Goal: Task Accomplishment & Management: Complete application form

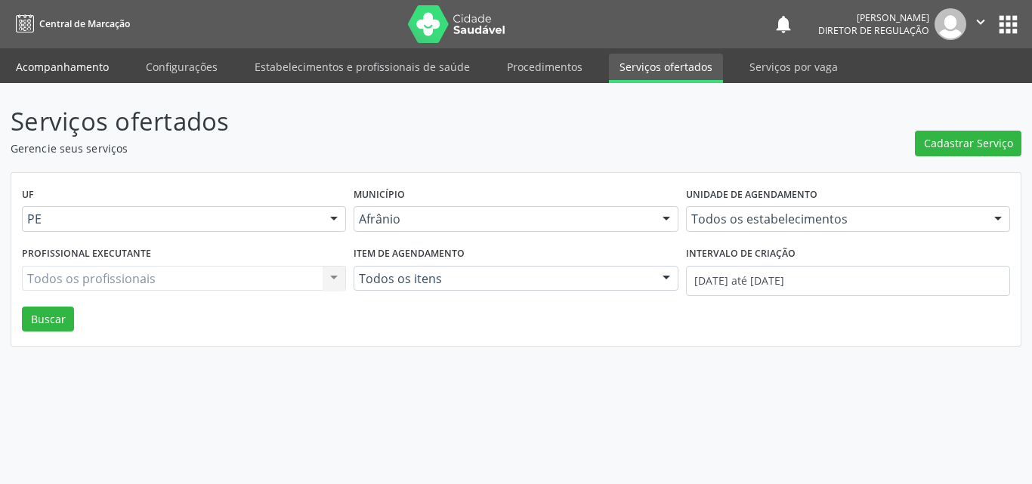
click at [101, 70] on link "Acompanhamento" at bounding box center [62, 67] width 114 height 26
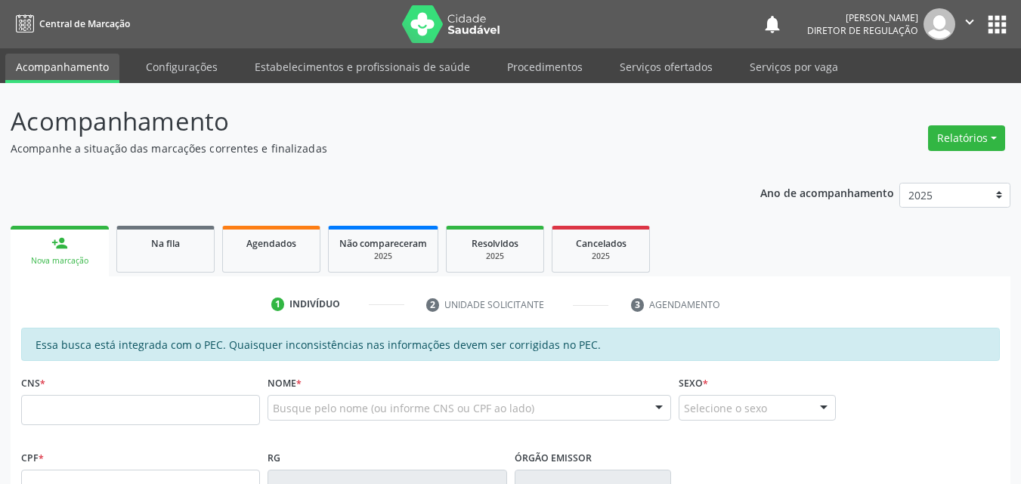
click at [187, 243] on div "Na fila" at bounding box center [166, 243] width 76 height 16
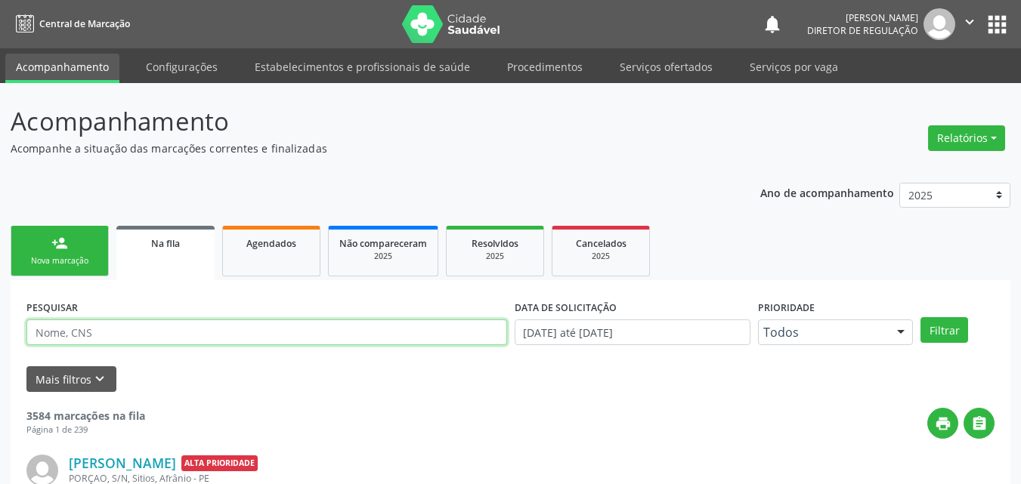
click at [200, 332] on input "text" at bounding box center [266, 333] width 481 height 26
type input "700202400007023"
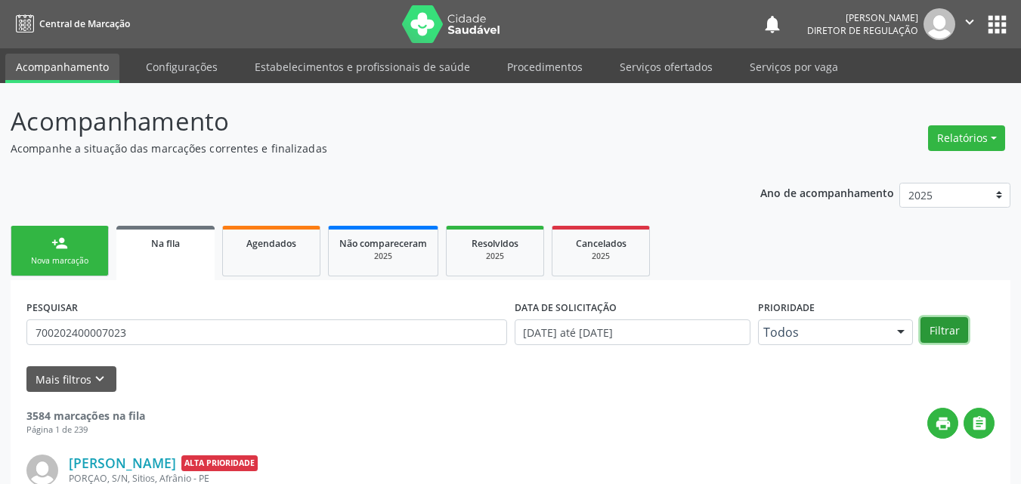
click at [948, 330] on button "Filtrar" at bounding box center [945, 330] width 48 height 26
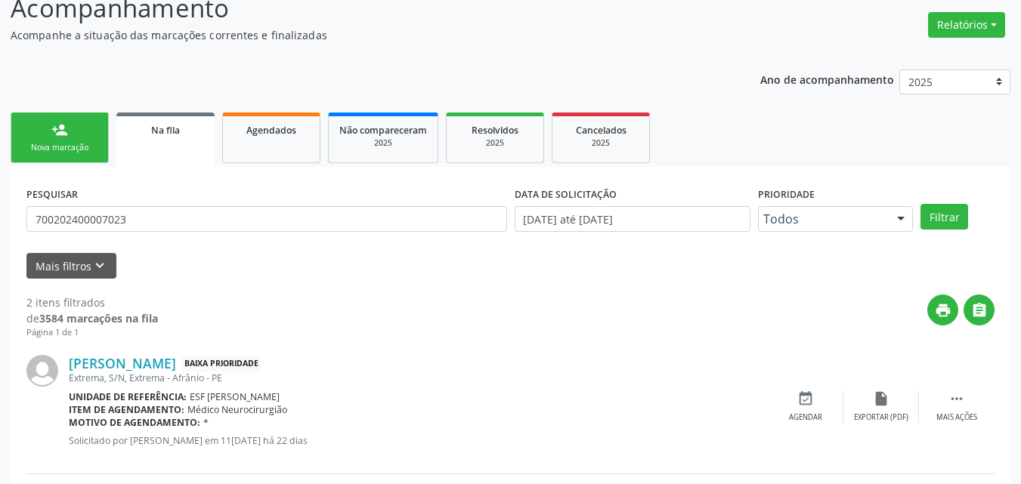
scroll to position [265, 0]
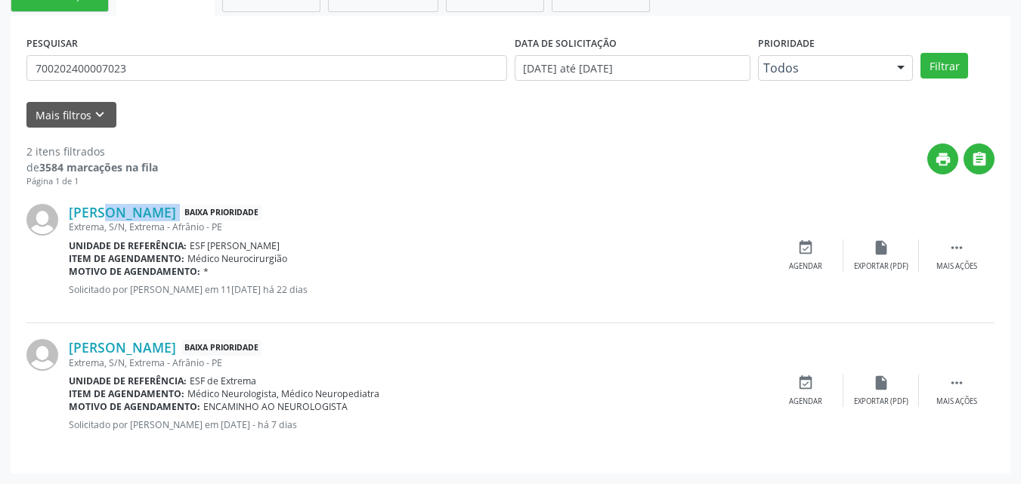
drag, startPoint x: 251, startPoint y: 211, endPoint x: 70, endPoint y: 195, distance: 182.1
click at [70, 195] on div "[PERSON_NAME] Baixa Prioridade Extrema, S/N, Extrema - Afrânio - PE Unidade de …" at bounding box center [510, 255] width 968 height 135
copy div "[PERSON_NAME]"
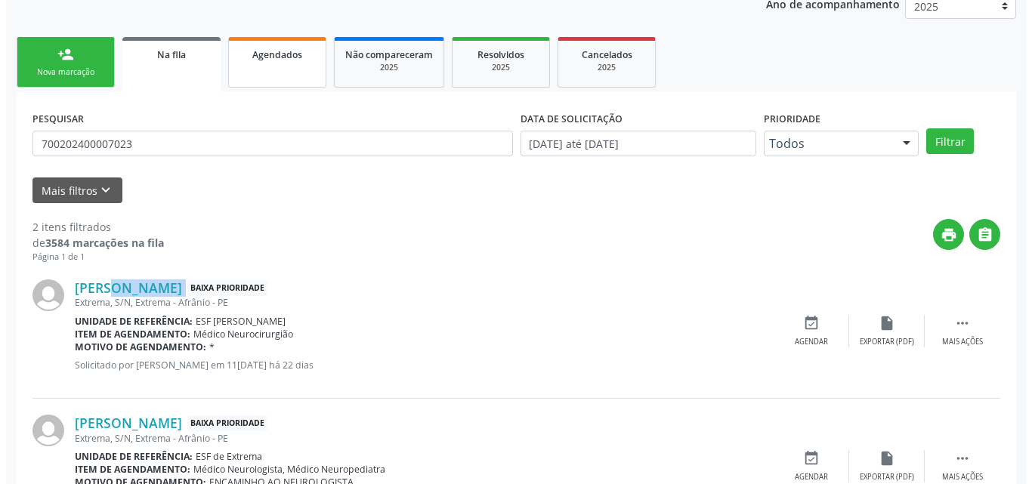
scroll to position [0, 0]
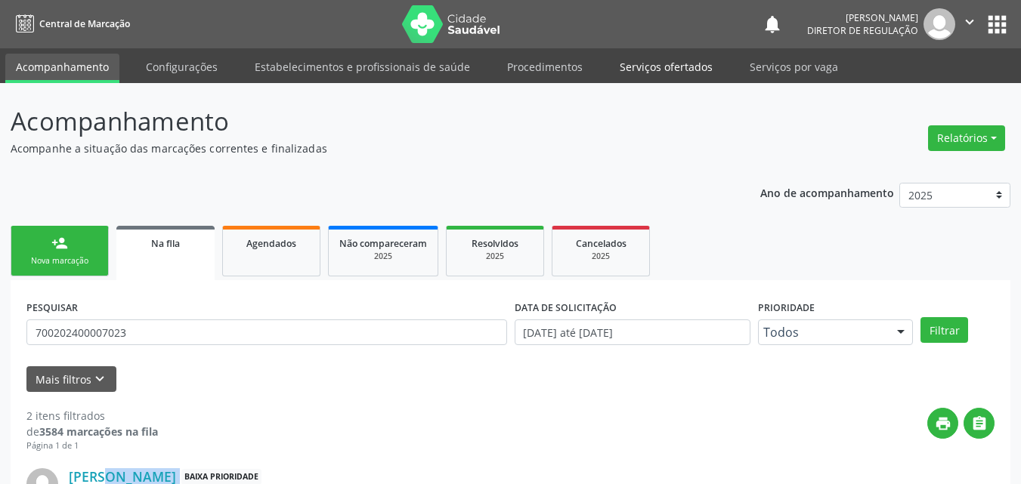
click at [662, 62] on link "Serviços ofertados" at bounding box center [666, 67] width 114 height 26
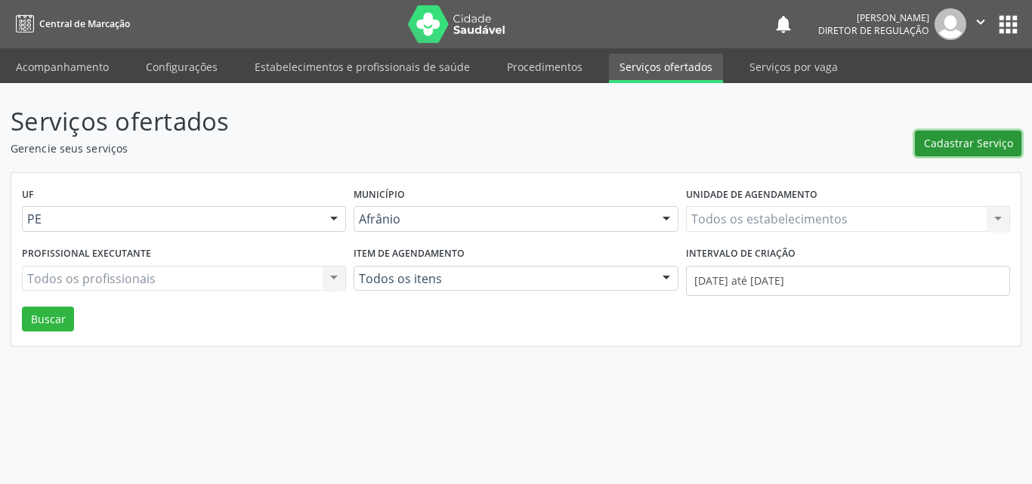
click at [967, 138] on span "Cadastrar Serviço" at bounding box center [968, 143] width 89 height 16
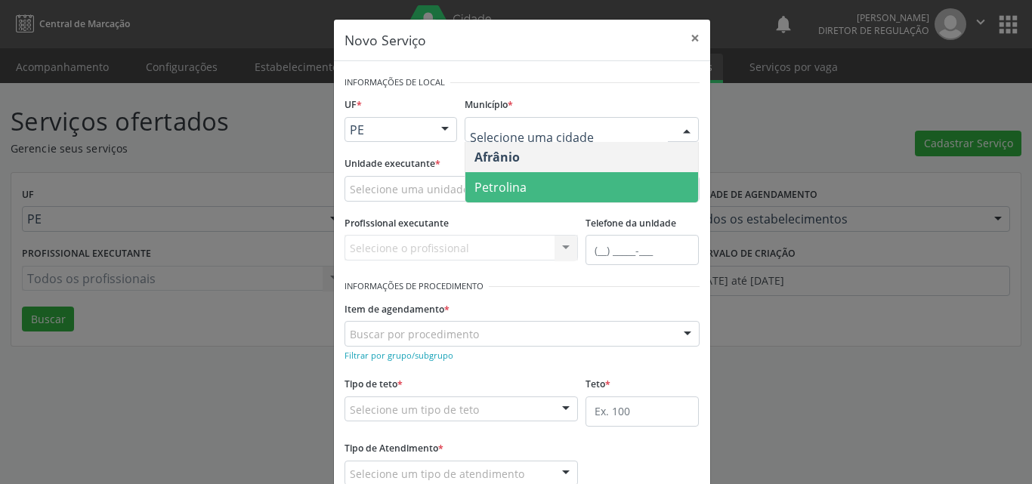
click at [562, 180] on span "Petrolina" at bounding box center [582, 187] width 233 height 30
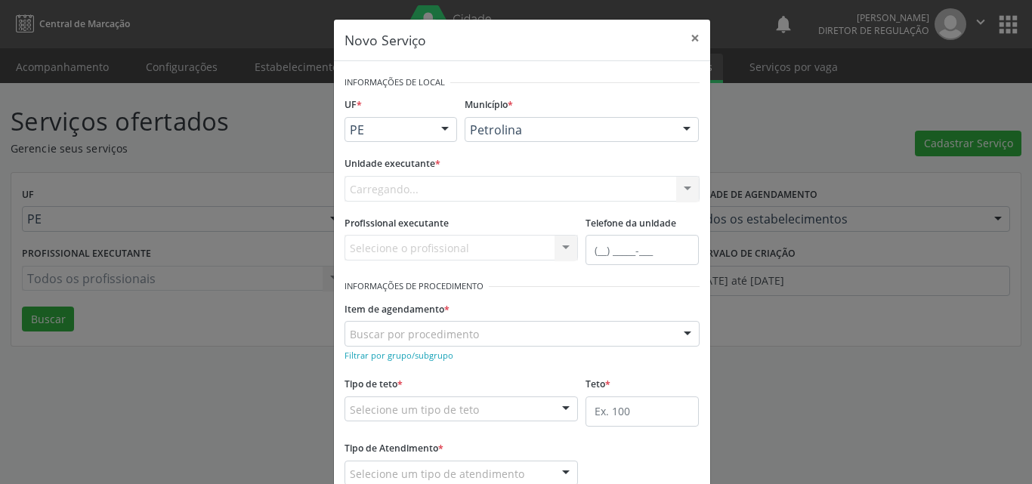
click at [474, 185] on div "Carregando... Academia da Saude de Afranio Academia da Saude do Bairro [PERSON_…" at bounding box center [522, 189] width 355 height 26
click at [472, 187] on div "Selecione uma unidade" at bounding box center [522, 189] width 355 height 26
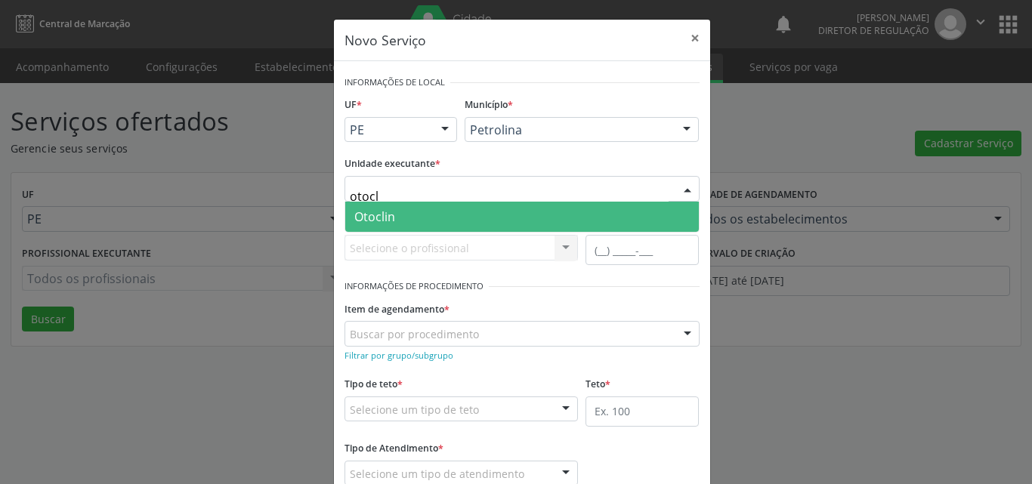
type input "otocli"
click at [469, 216] on span "Otoclin" at bounding box center [522, 217] width 354 height 30
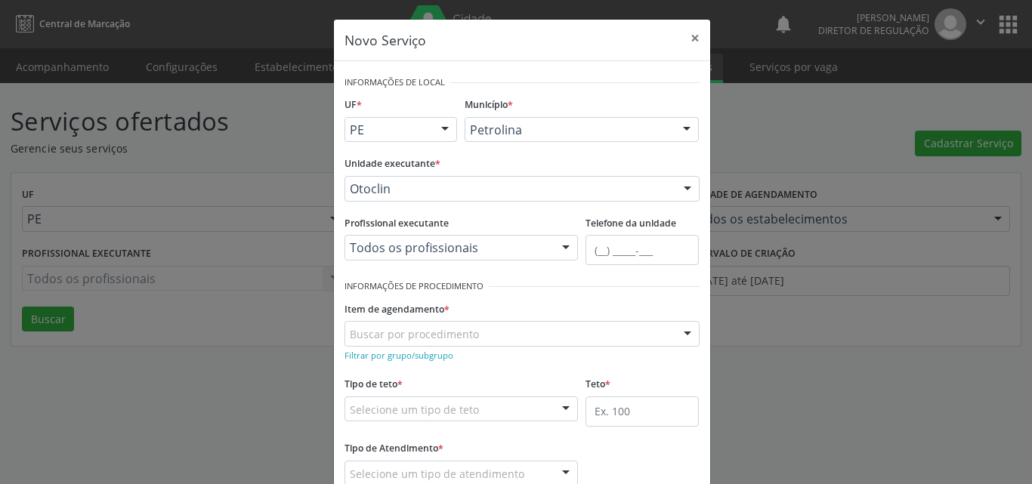
click at [488, 334] on div "Buscar por procedimento" at bounding box center [522, 334] width 355 height 26
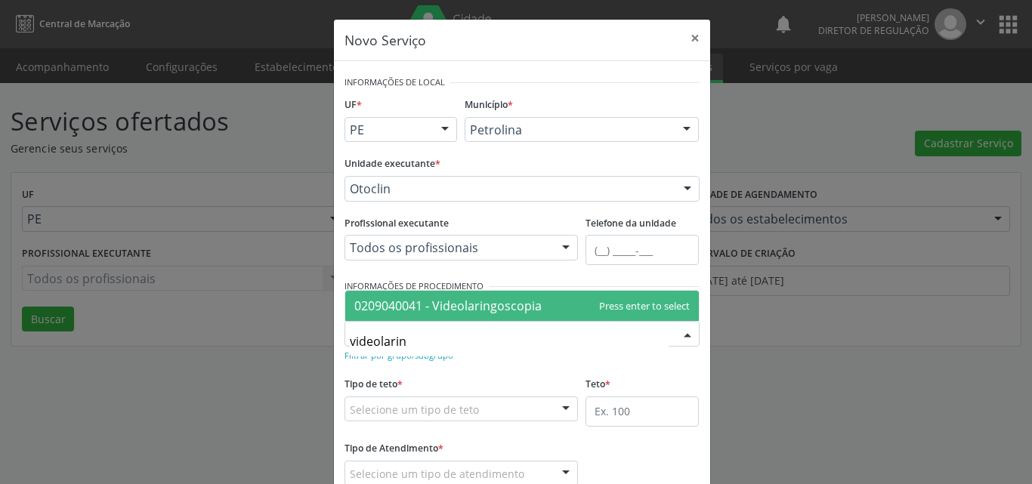
type input "videolaring"
click at [496, 302] on span "0209040041 - Videolaringoscopia" at bounding box center [447, 306] width 187 height 17
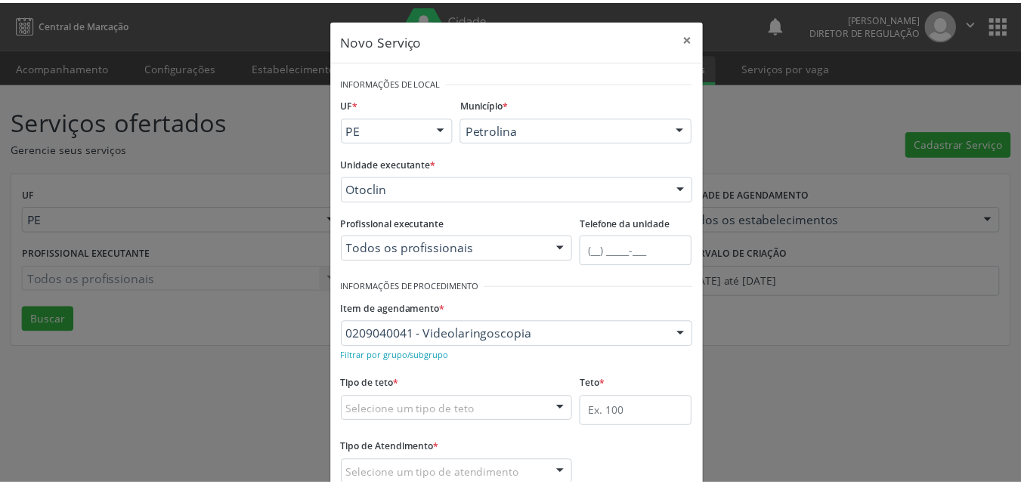
scroll to position [76, 0]
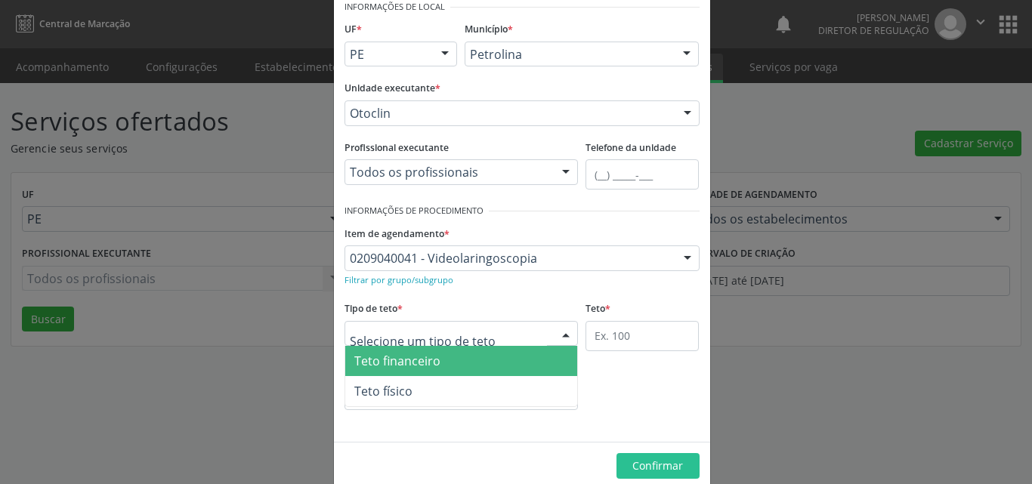
click at [487, 334] on div at bounding box center [462, 334] width 234 height 26
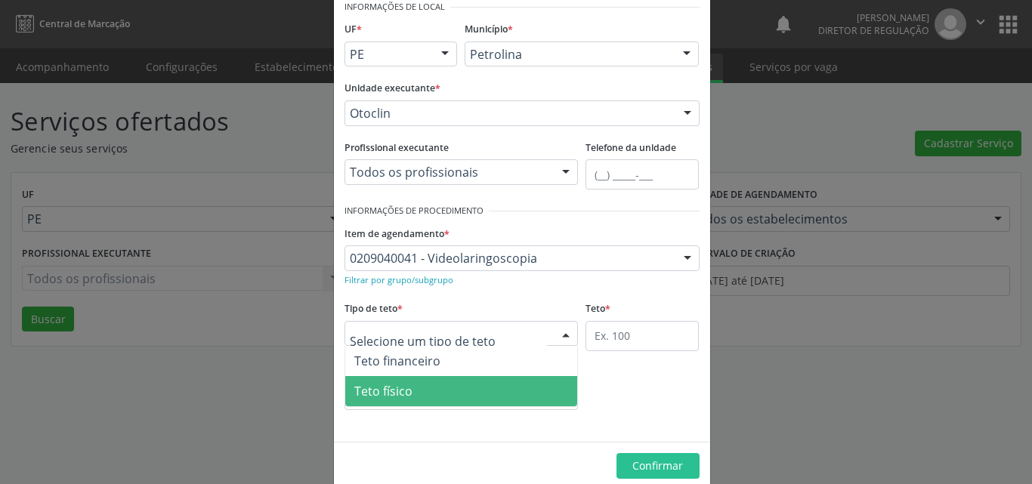
click at [474, 382] on span "Teto físico" at bounding box center [461, 391] width 233 height 30
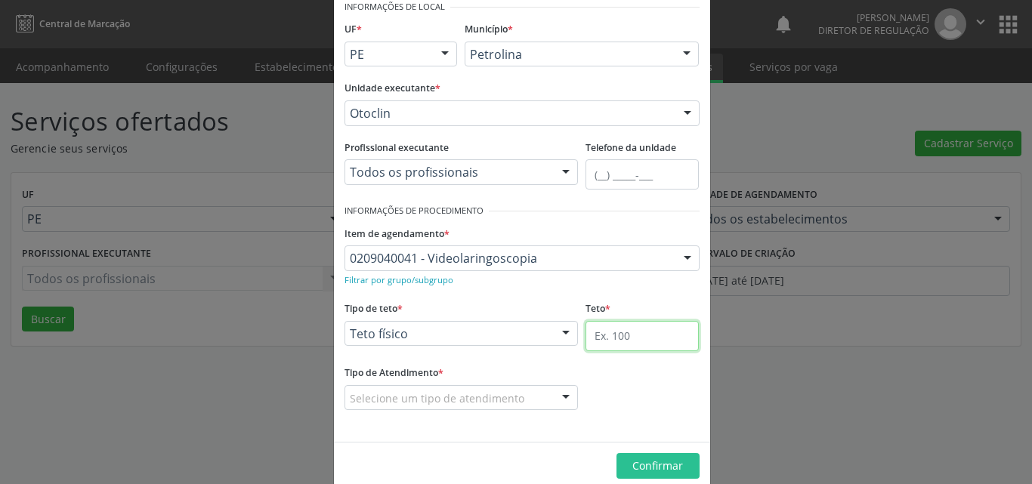
click at [625, 339] on input "text" at bounding box center [642, 336] width 113 height 30
type input "1"
click at [538, 395] on div "Selecione um tipo de atendimento" at bounding box center [462, 398] width 234 height 26
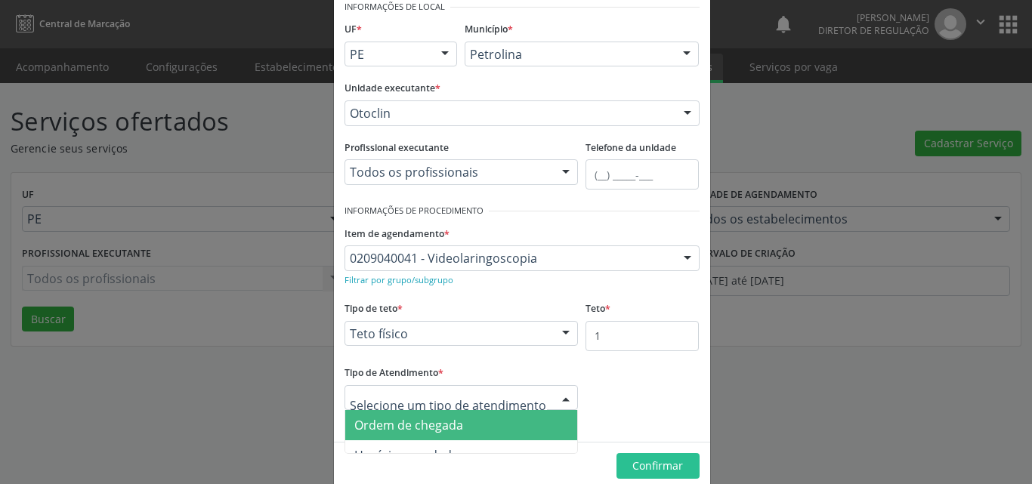
click at [500, 422] on span "Ordem de chegada" at bounding box center [461, 425] width 233 height 30
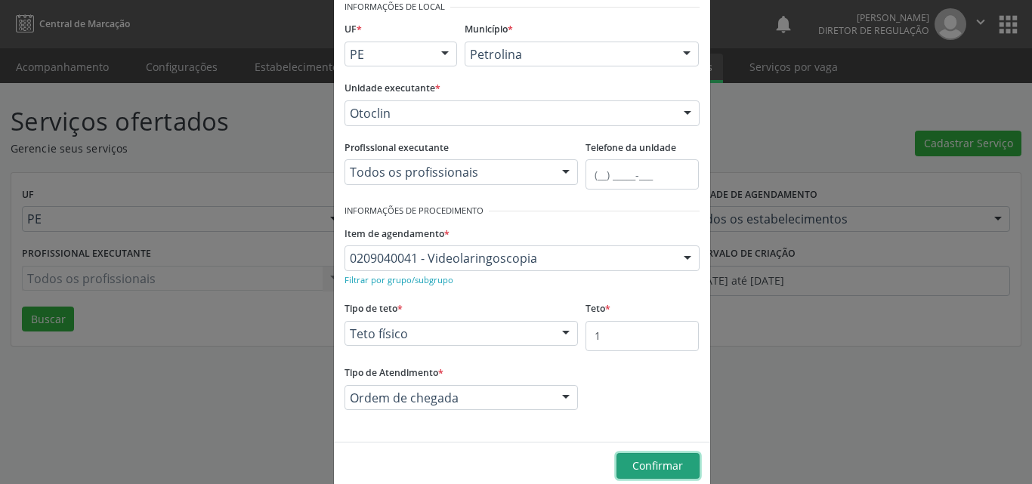
click at [651, 472] on span "Confirmar" at bounding box center [658, 466] width 51 height 14
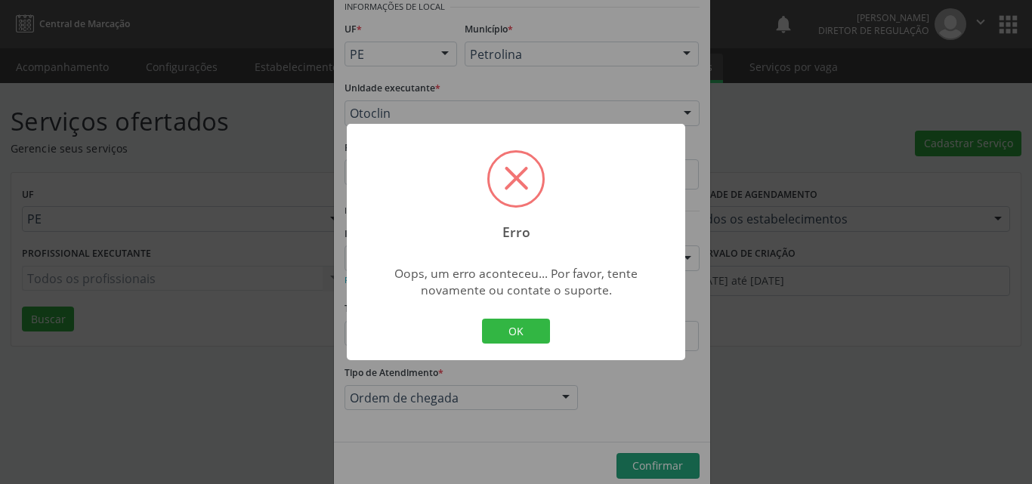
click at [527, 182] on span at bounding box center [516, 179] width 53 height 53
click at [542, 339] on button "OK" at bounding box center [516, 332] width 68 height 26
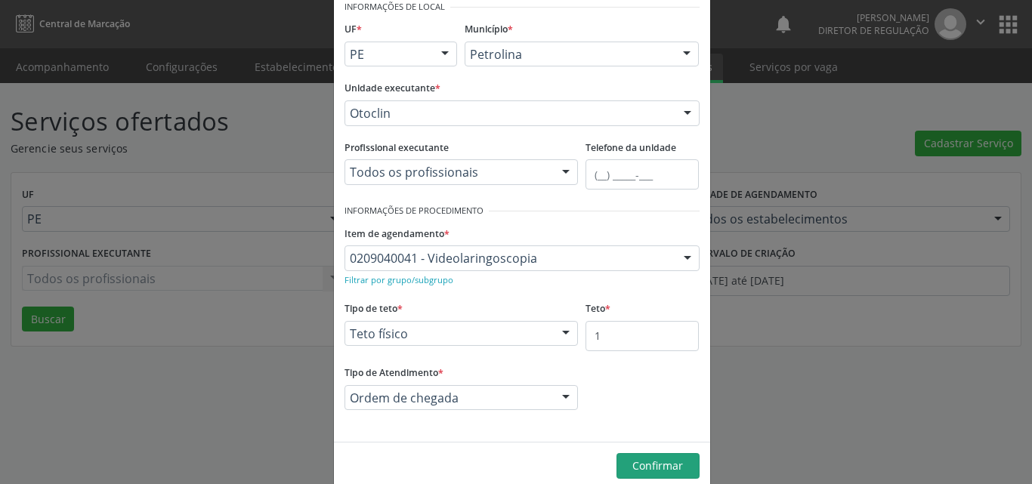
click at [256, 37] on div "Novo Serviço × Informações de Local UF * PE BA PE Nenhum resultado encontrado p…" at bounding box center [516, 242] width 1032 height 484
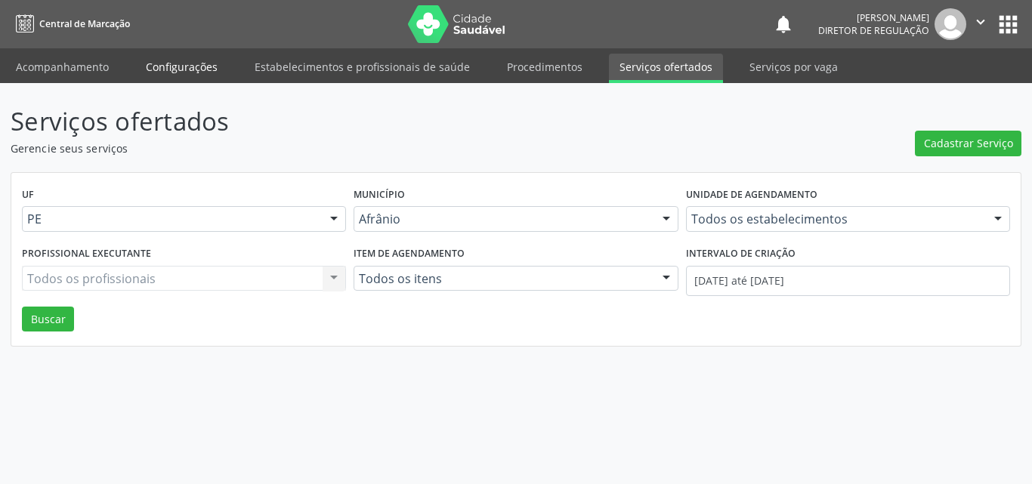
click at [179, 67] on link "Configurações" at bounding box center [181, 67] width 93 height 26
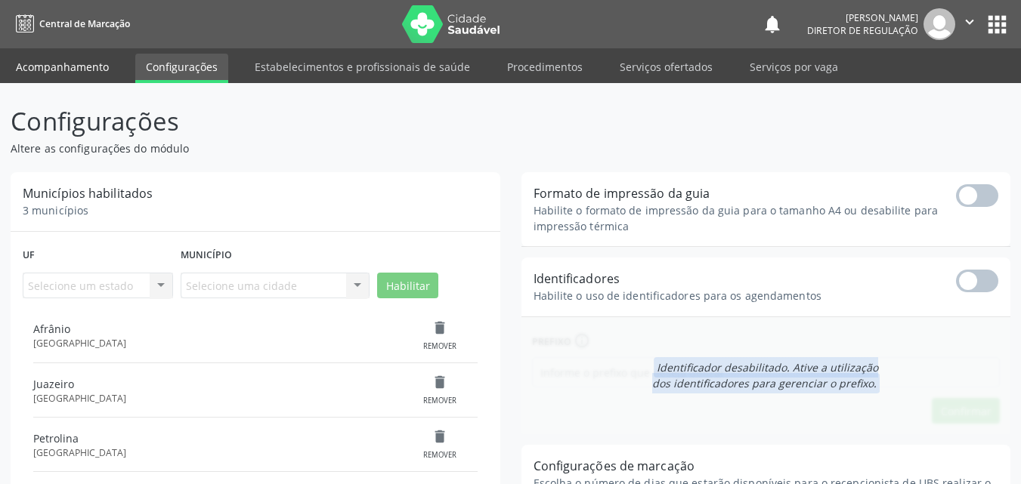
click at [88, 72] on link "Acompanhamento" at bounding box center [62, 67] width 114 height 26
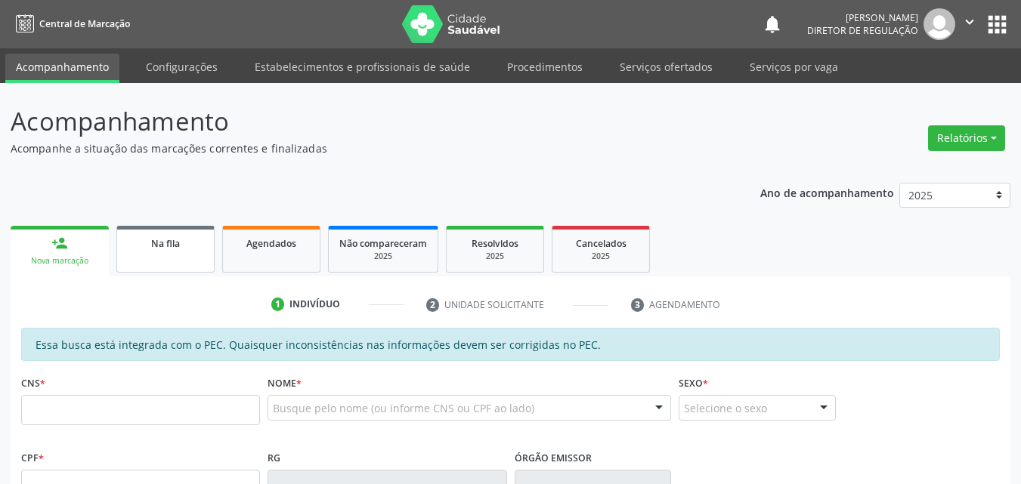
click at [169, 254] on link "Na fila" at bounding box center [165, 249] width 98 height 47
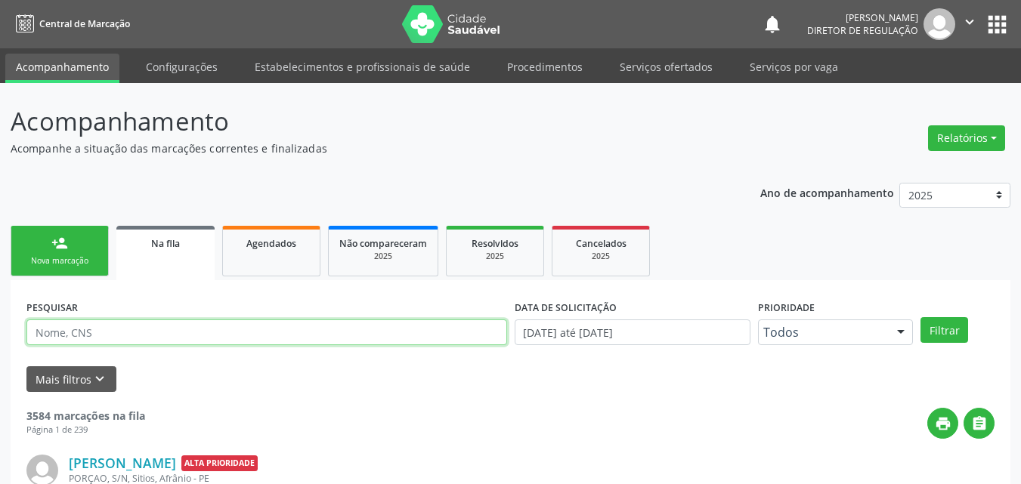
click at [188, 327] on input "text" at bounding box center [266, 333] width 481 height 26
type input "708000311260225"
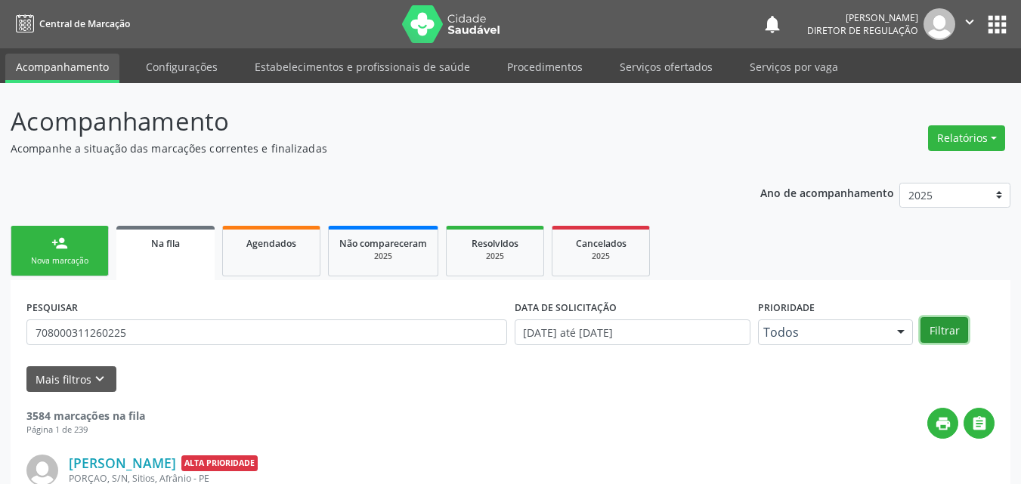
click at [937, 323] on button "Filtrar" at bounding box center [945, 330] width 48 height 26
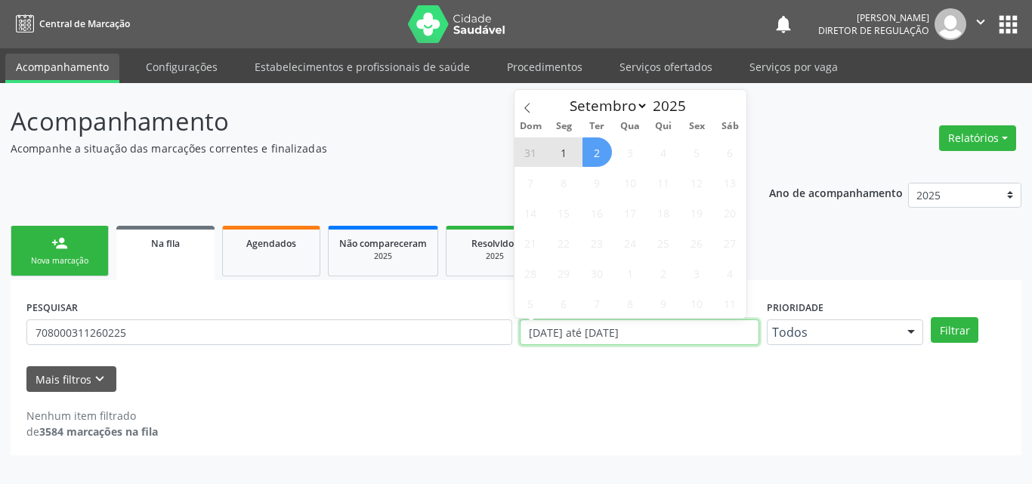
click at [663, 333] on input "[DATE] até [DATE]" at bounding box center [640, 333] width 240 height 26
click at [530, 108] on icon at bounding box center [527, 108] width 11 height 11
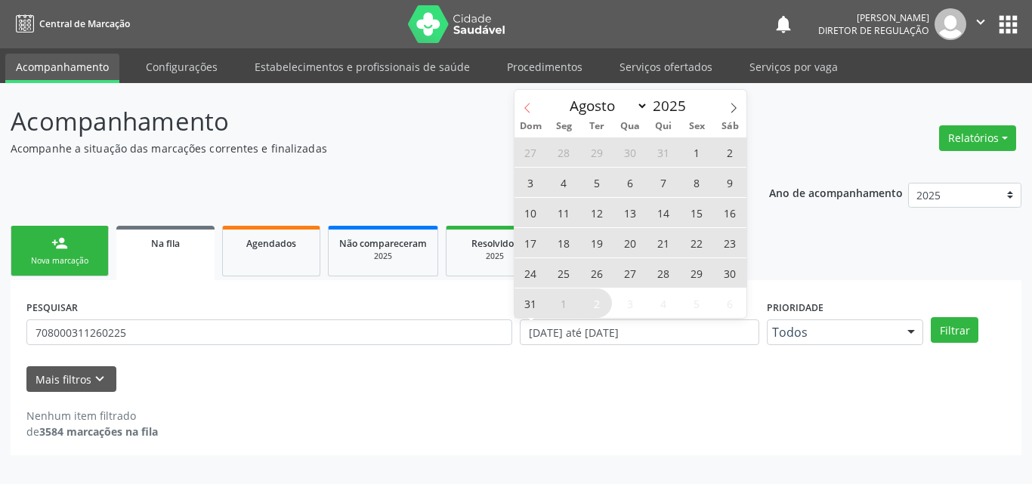
click at [530, 108] on icon at bounding box center [527, 108] width 11 height 11
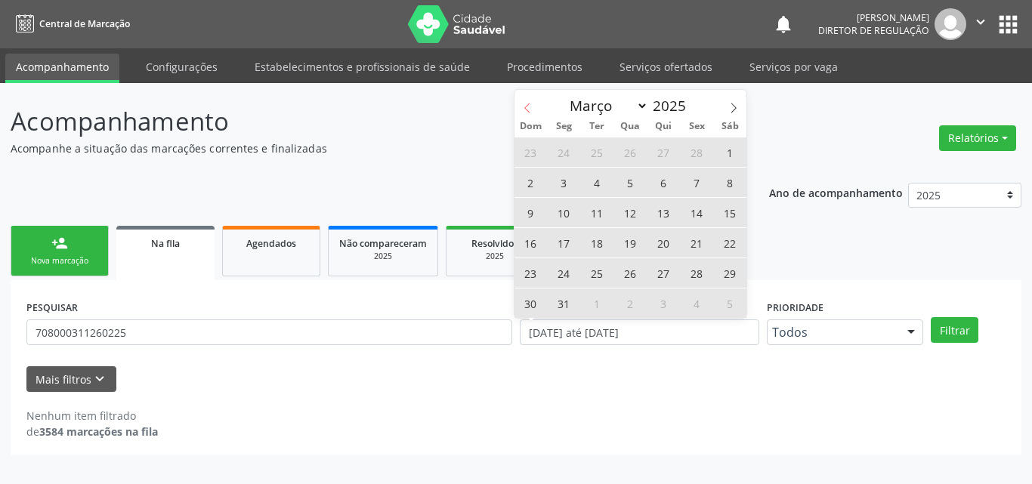
click at [530, 108] on icon at bounding box center [527, 108] width 11 height 11
select select "0"
click at [530, 108] on icon at bounding box center [527, 108] width 11 height 11
type input "2024"
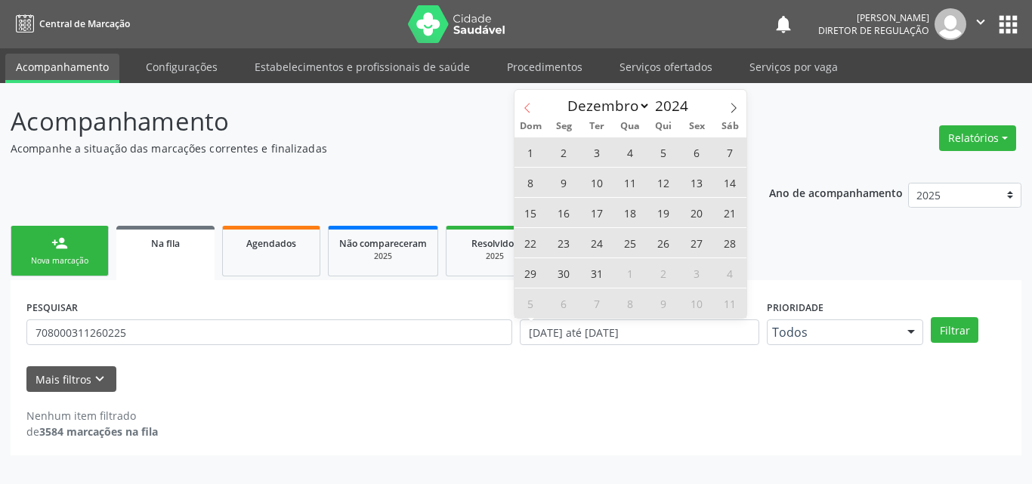
click at [530, 108] on icon at bounding box center [527, 108] width 11 height 11
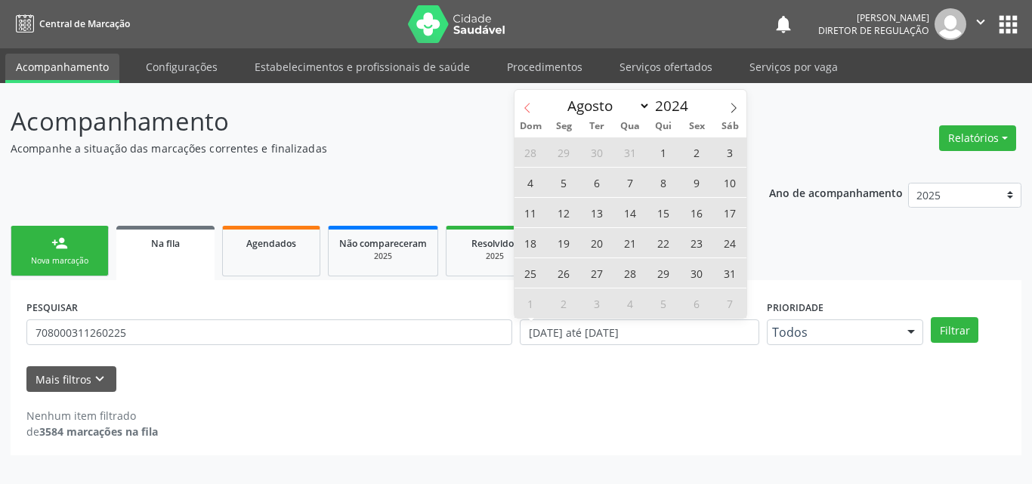
select select "6"
click at [563, 153] on span "1" at bounding box center [563, 152] width 29 height 29
type input "01[DATE]"
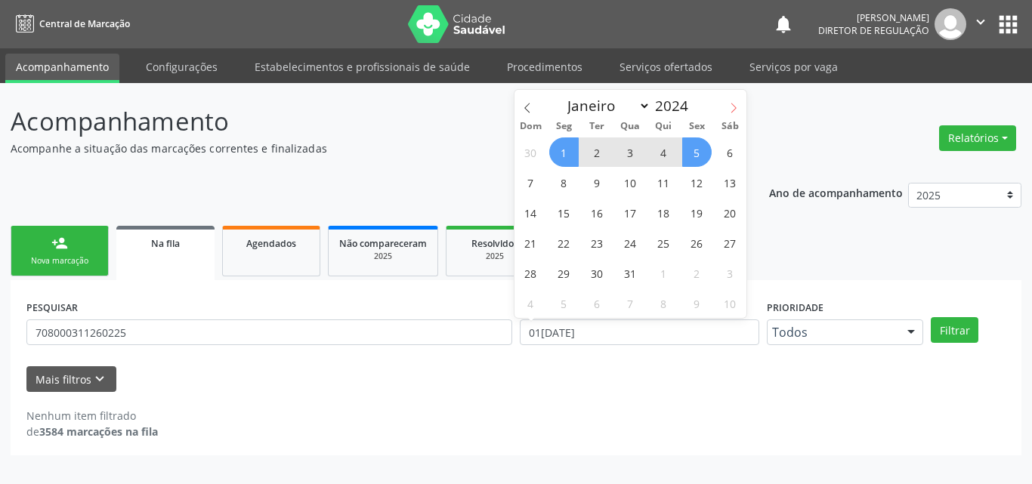
click at [738, 110] on icon at bounding box center [734, 108] width 11 height 11
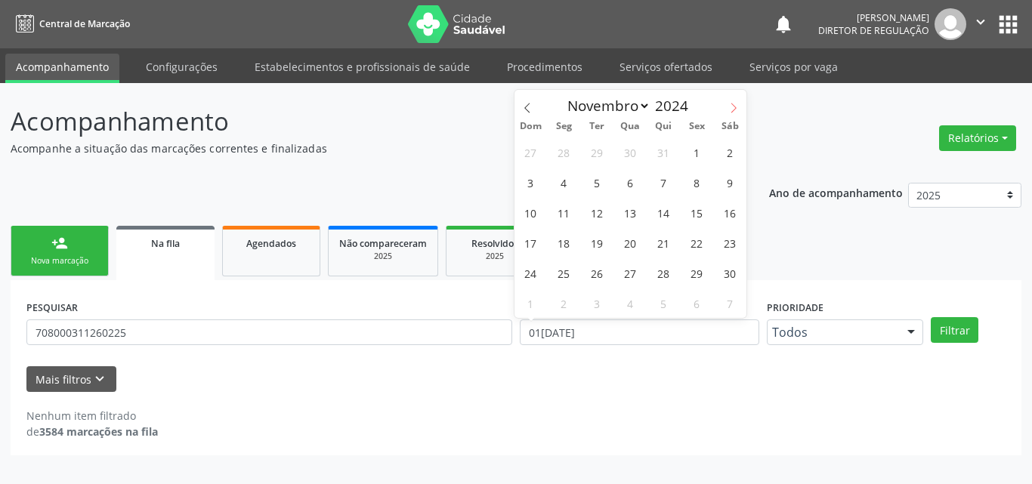
click at [738, 110] on icon at bounding box center [734, 108] width 11 height 11
select select "11"
click at [738, 110] on icon at bounding box center [734, 108] width 11 height 11
type input "2025"
click at [738, 110] on icon at bounding box center [734, 108] width 11 height 11
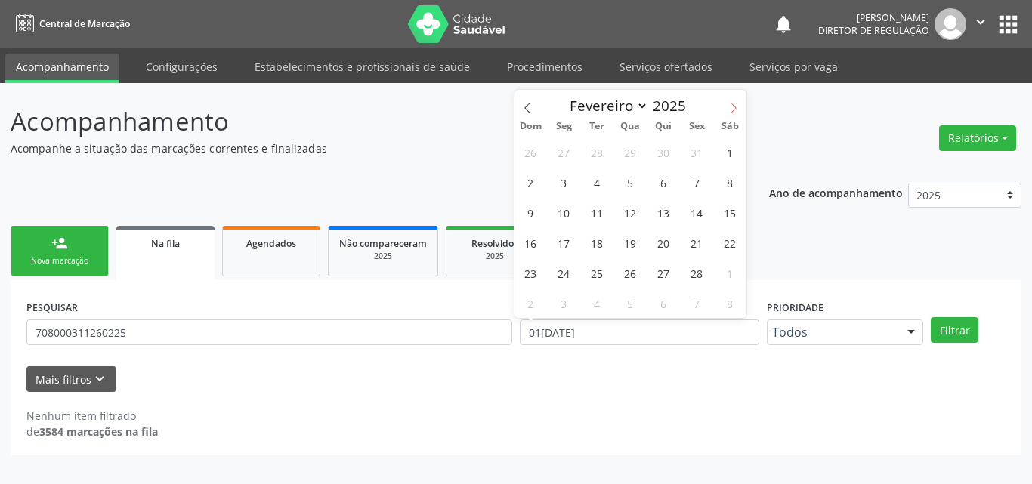
click at [738, 110] on icon at bounding box center [734, 108] width 11 height 11
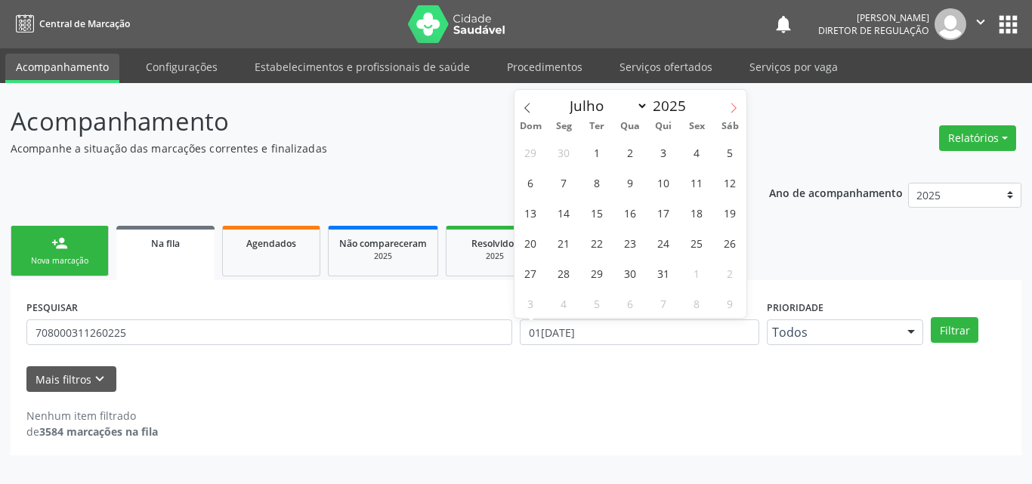
click at [738, 110] on icon at bounding box center [734, 108] width 11 height 11
select select "8"
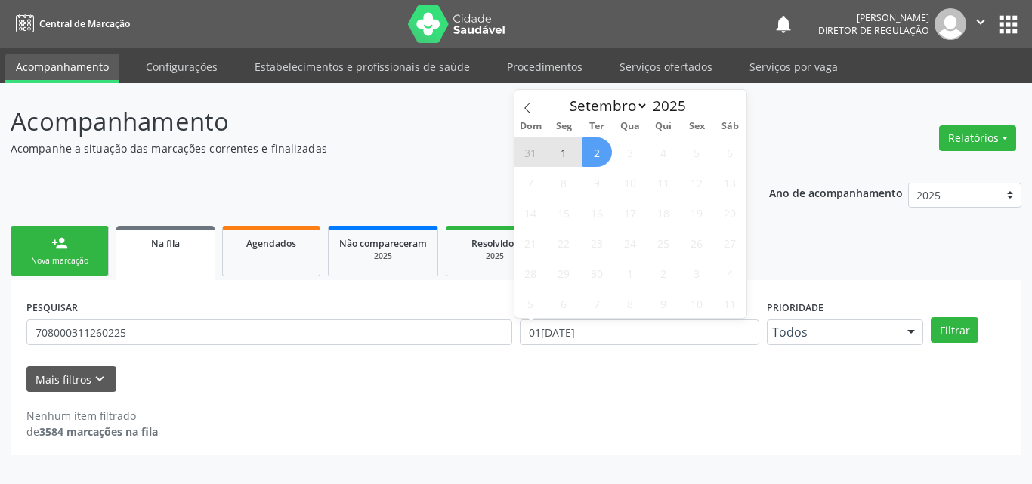
click at [603, 154] on span "2" at bounding box center [597, 152] width 29 height 29
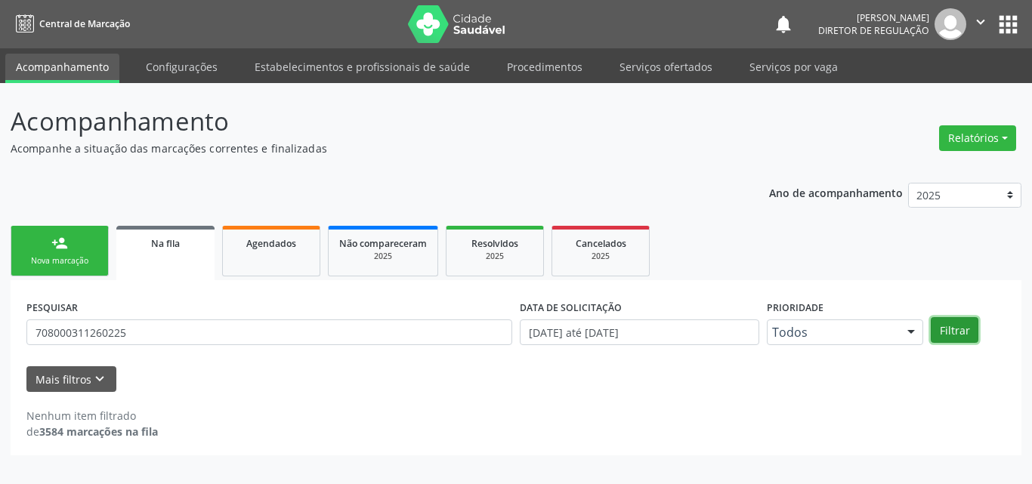
click at [936, 326] on button "Filtrar" at bounding box center [955, 330] width 48 height 26
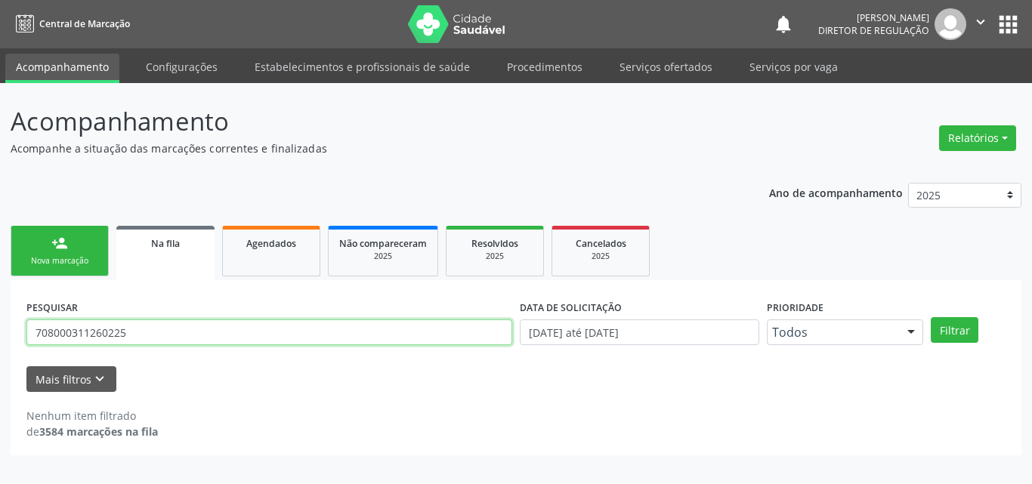
drag, startPoint x: 134, startPoint y: 336, endPoint x: 0, endPoint y: 332, distance: 133.8
click at [0, 332] on div "Acompanhamento Acompanhe a situação das marcações correntes e finalizadas Relat…" at bounding box center [516, 283] width 1032 height 401
type input "j"
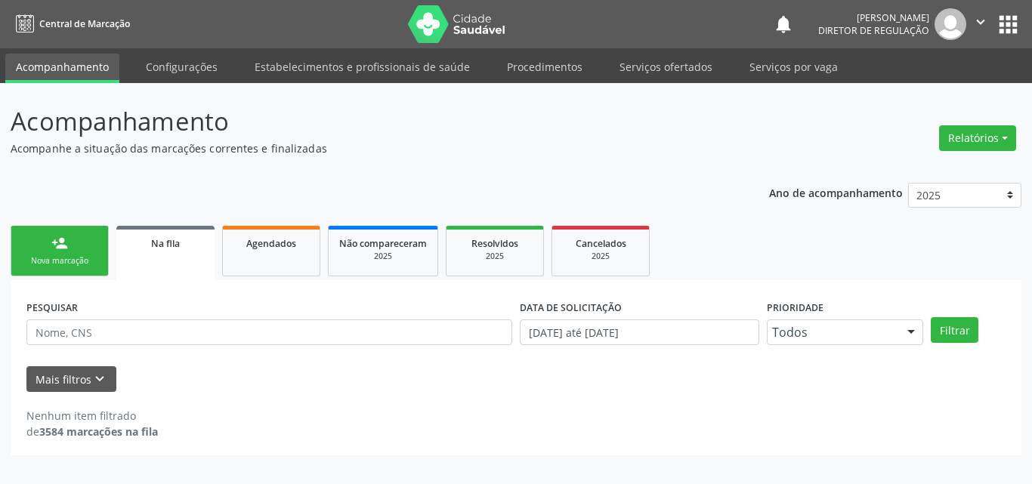
click at [76, 270] on link "person_add Nova marcação" at bounding box center [60, 251] width 98 height 51
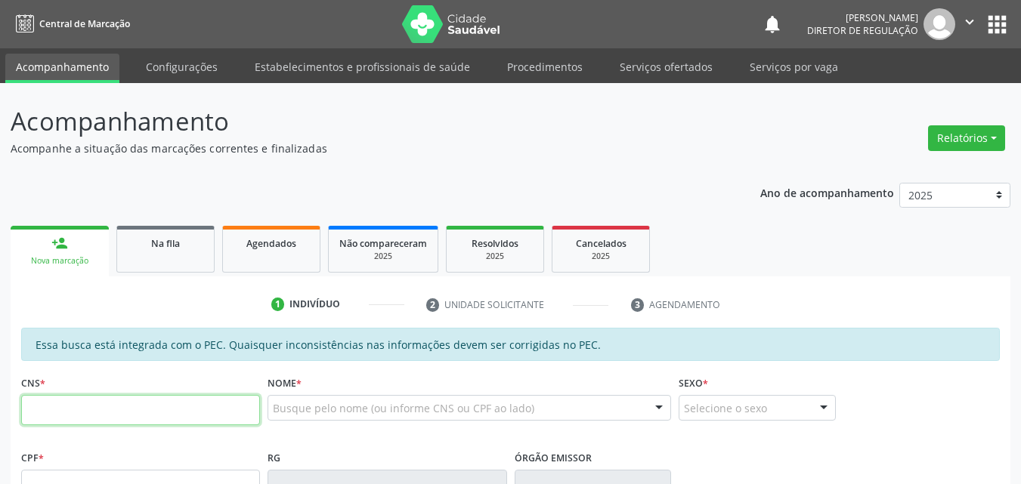
click at [244, 412] on input "text" at bounding box center [140, 410] width 239 height 30
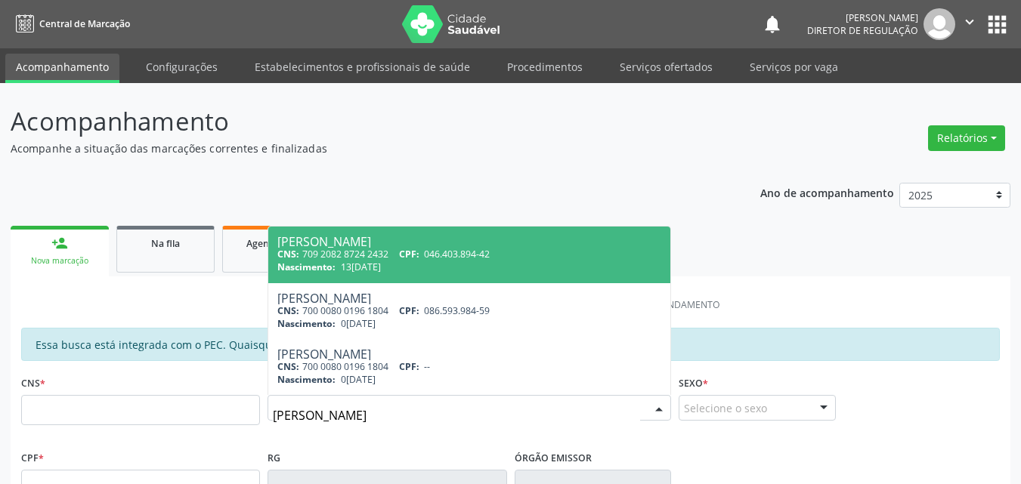
type input "[PERSON_NAME]"
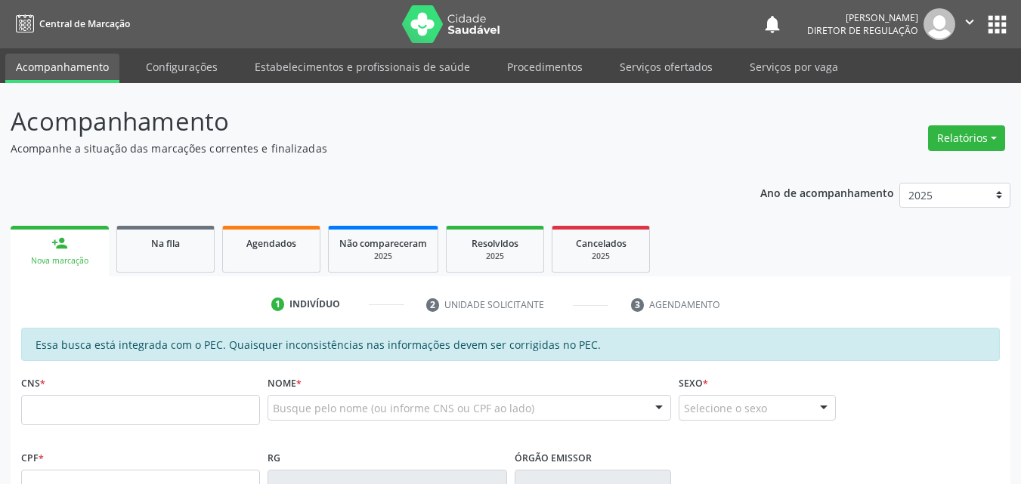
click at [877, 271] on ul "person_add Nova marcação Na fila Agendados Não compareceram 2025 Resolvidos 202…" at bounding box center [511, 249] width 1000 height 54
click at [675, 67] on link "Serviços ofertados" at bounding box center [666, 67] width 114 height 26
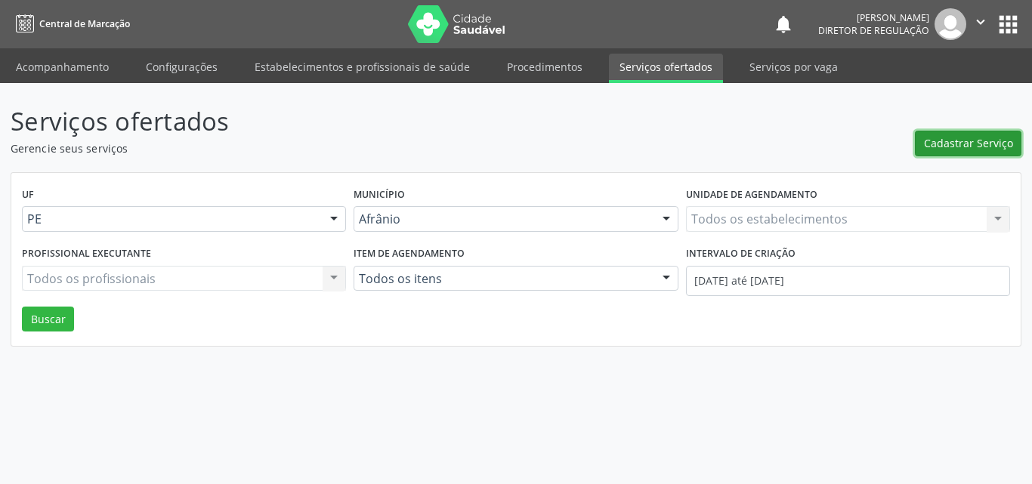
click at [953, 141] on span "Cadastrar Serviço" at bounding box center [968, 143] width 89 height 16
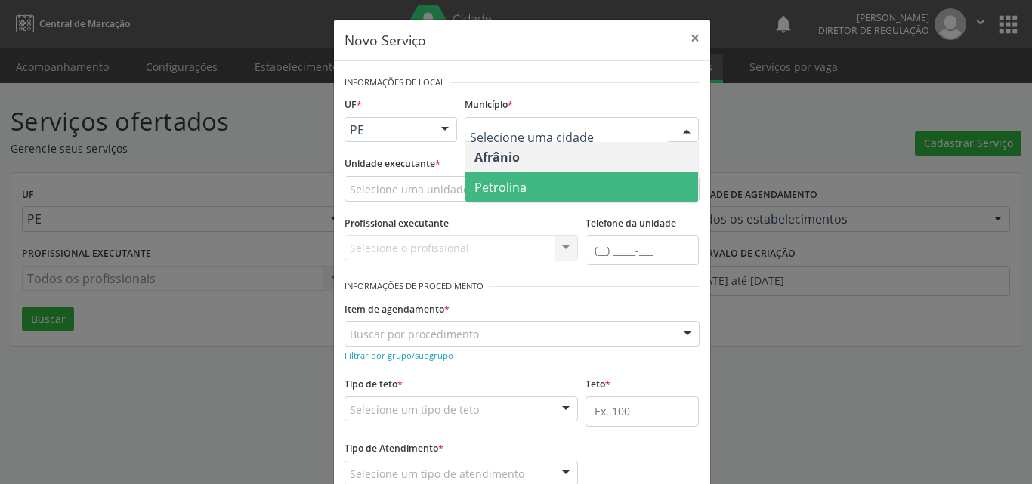
drag, startPoint x: 548, startPoint y: 188, endPoint x: 527, endPoint y: 188, distance: 21.2
click at [546, 188] on span "Petrolina" at bounding box center [582, 187] width 233 height 30
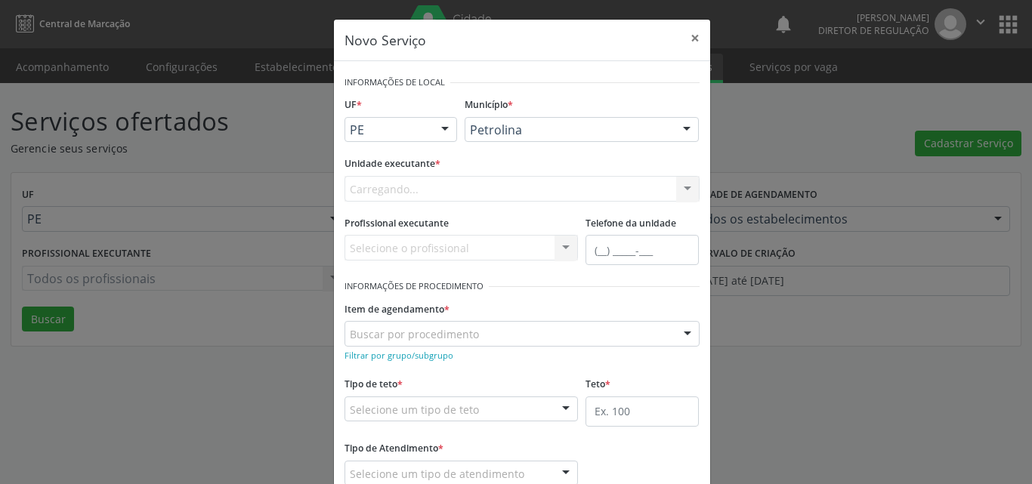
click at [460, 187] on div "Carregando... Academia da Saude de Afranio Academia da Saude do Bairro [PERSON_…" at bounding box center [522, 189] width 355 height 26
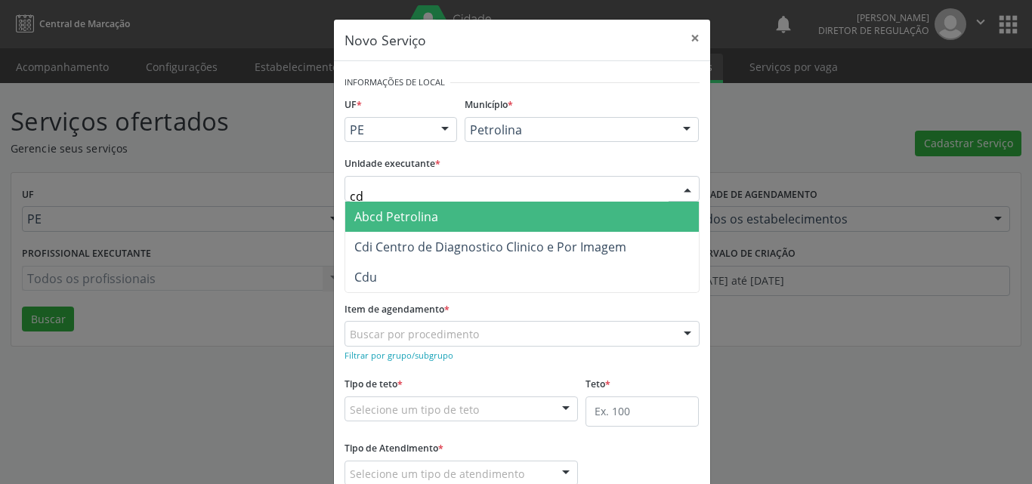
type input "cdi"
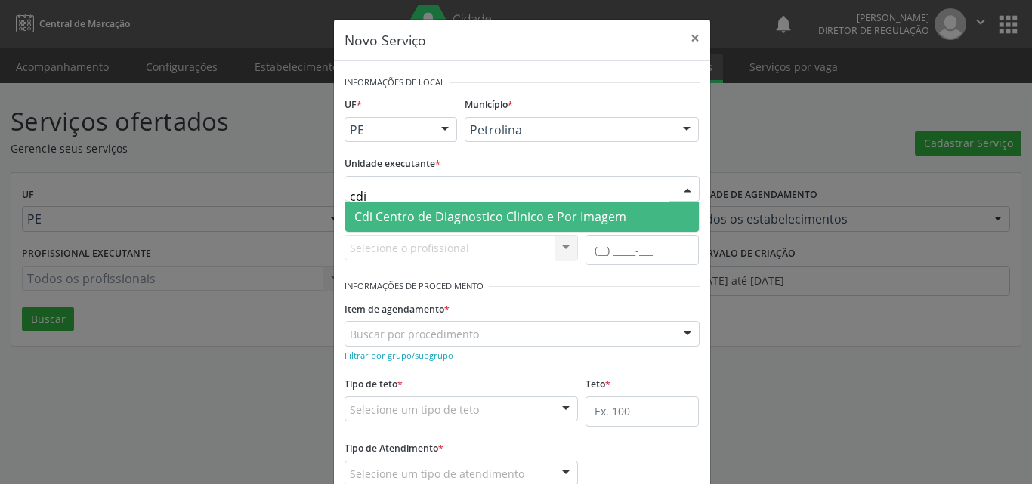
click at [418, 212] on span "Cdi Centro de Diagnostico Clinico e Por Imagem" at bounding box center [490, 217] width 272 height 17
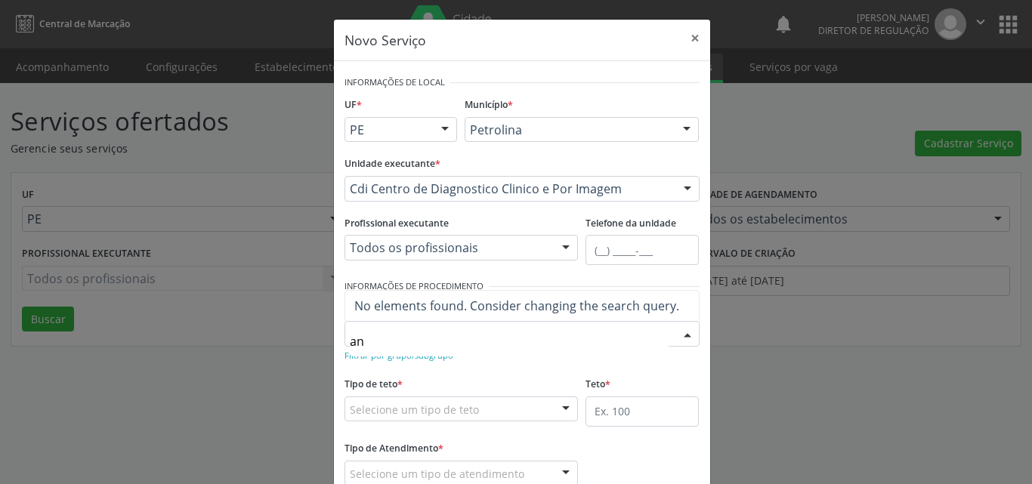
type input "a"
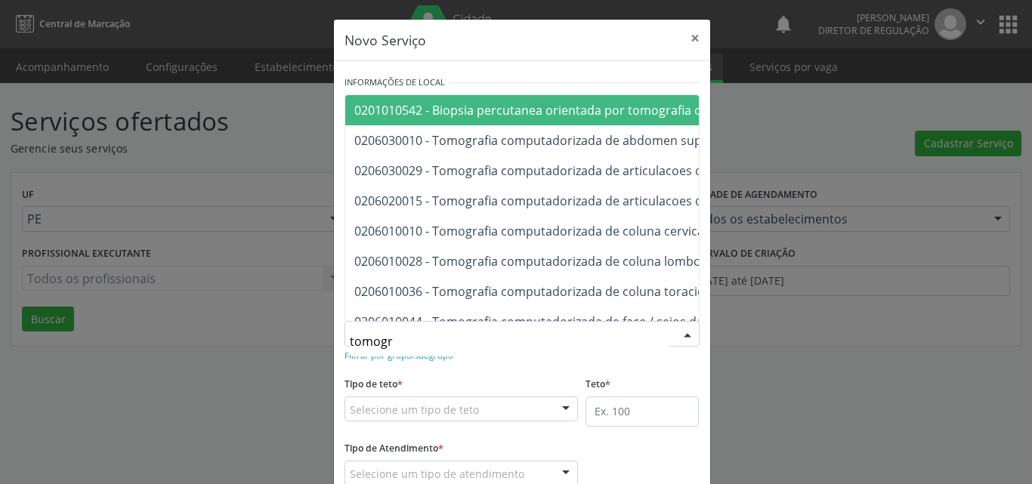
type input "tomogra"
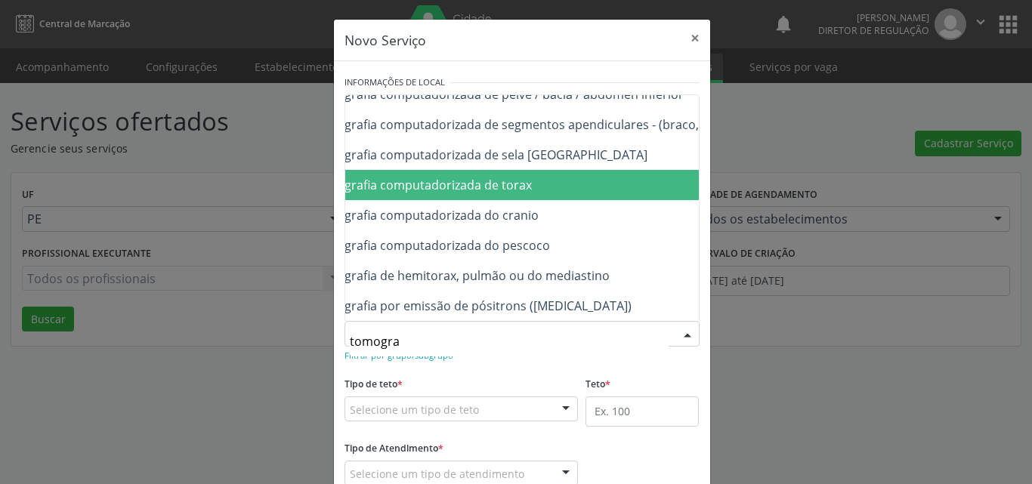
scroll to position [193, 121]
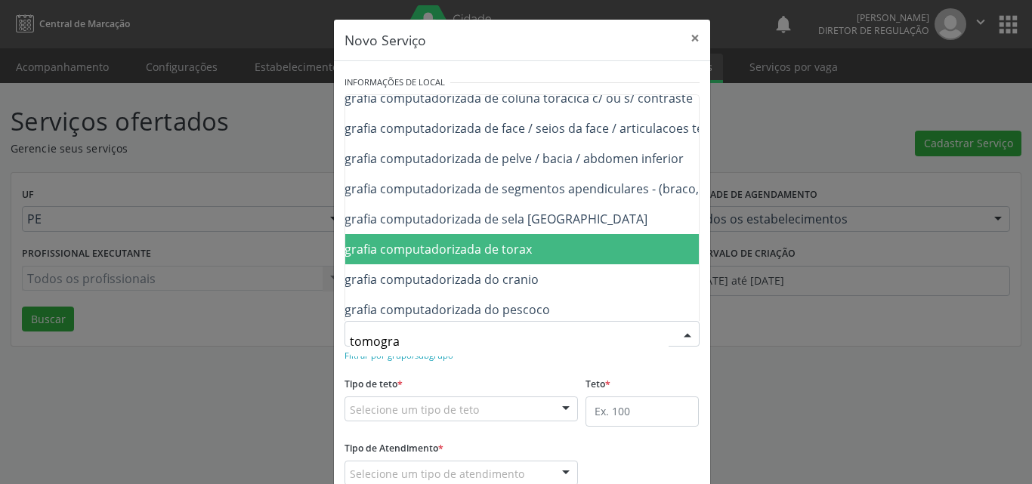
click at [573, 249] on span "0206020031 - Tomografia computadorizada de torax" at bounding box center [599, 249] width 750 height 30
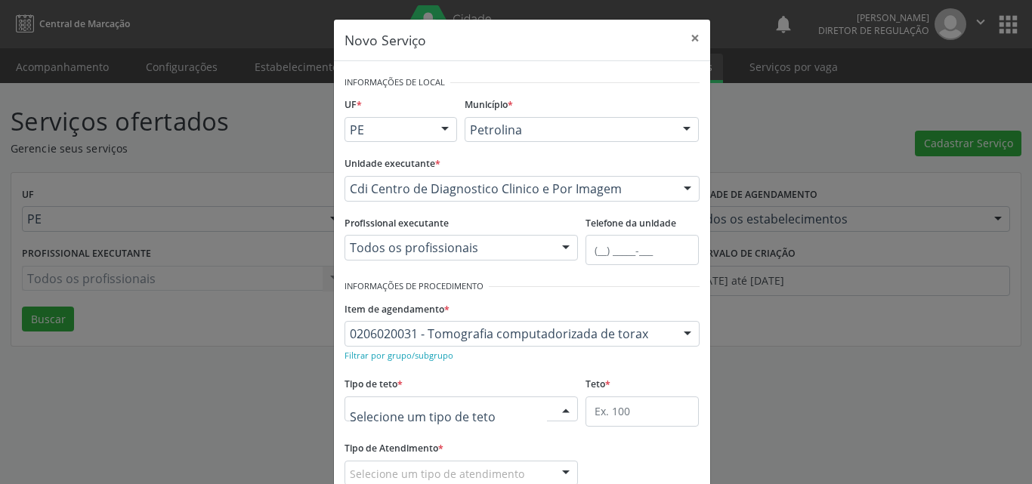
click at [509, 407] on div at bounding box center [462, 410] width 234 height 26
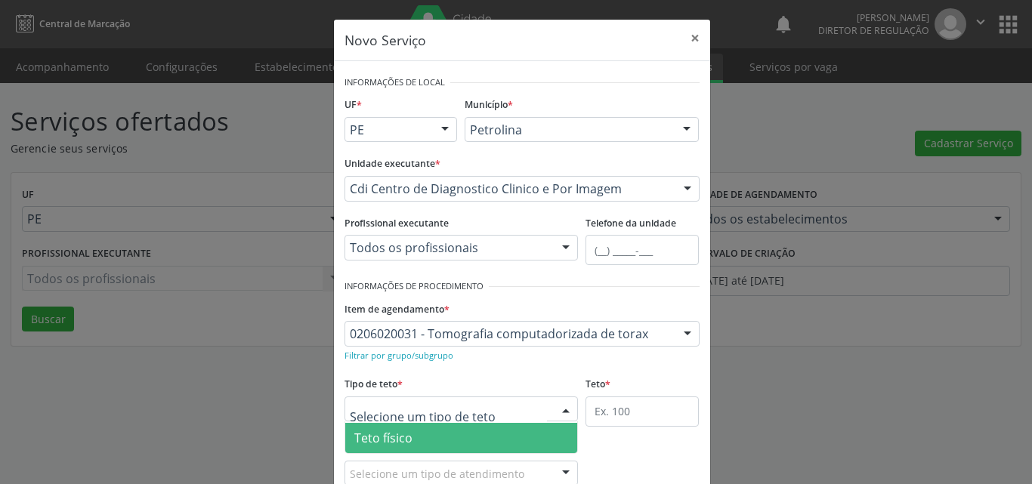
click at [484, 440] on span "Teto físico" at bounding box center [461, 438] width 233 height 30
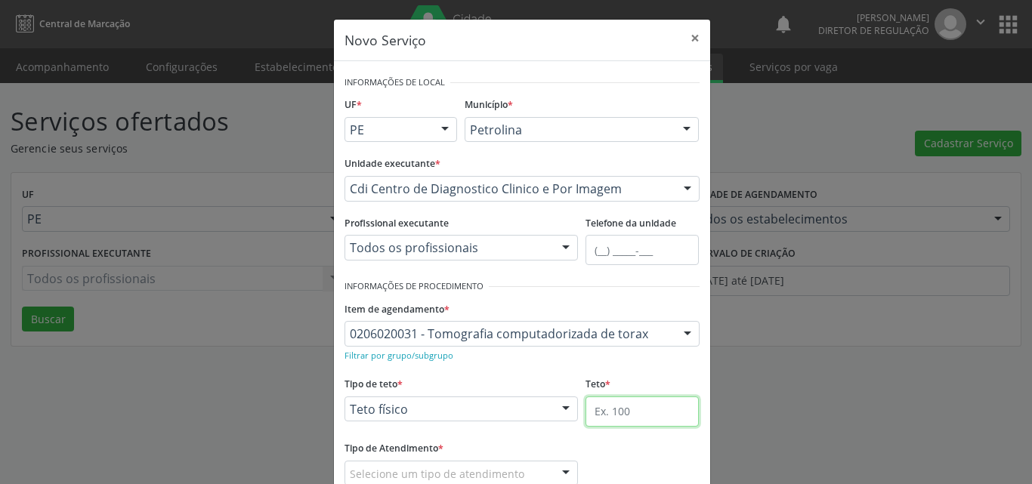
click at [608, 407] on input "text" at bounding box center [642, 412] width 113 height 30
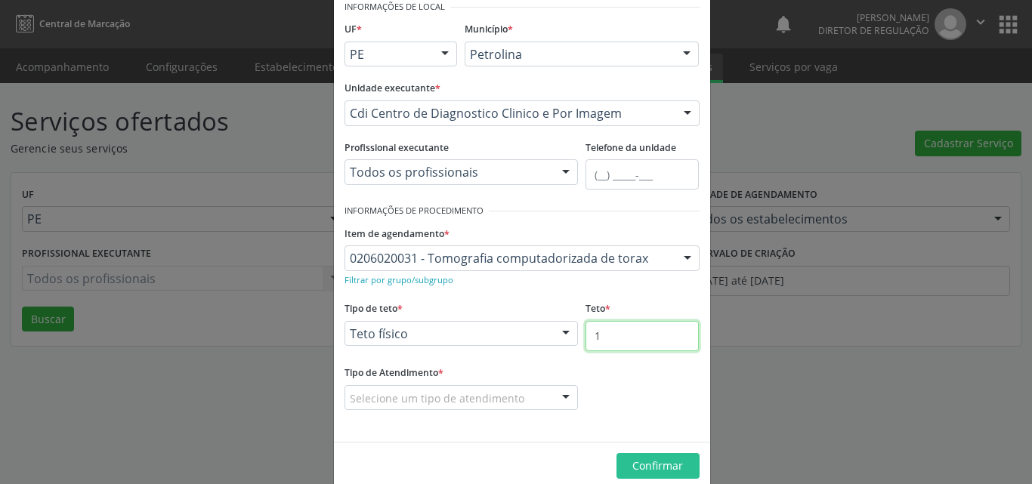
scroll to position [100, 0]
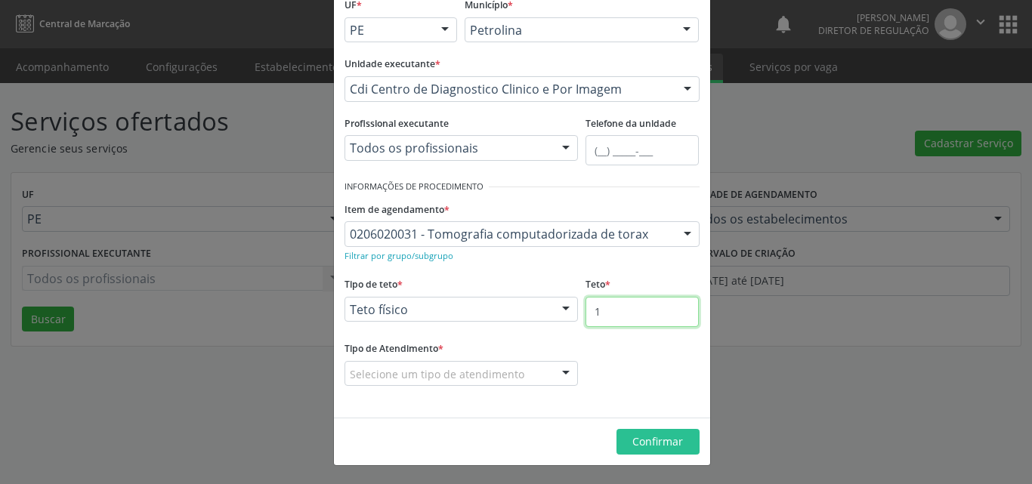
type input "1"
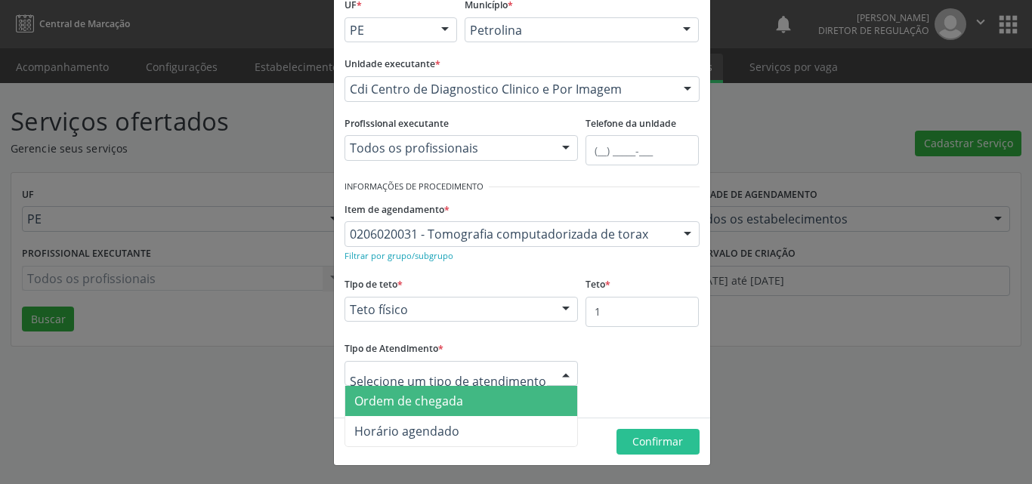
click at [487, 401] on span "Ordem de chegada" at bounding box center [461, 401] width 233 height 30
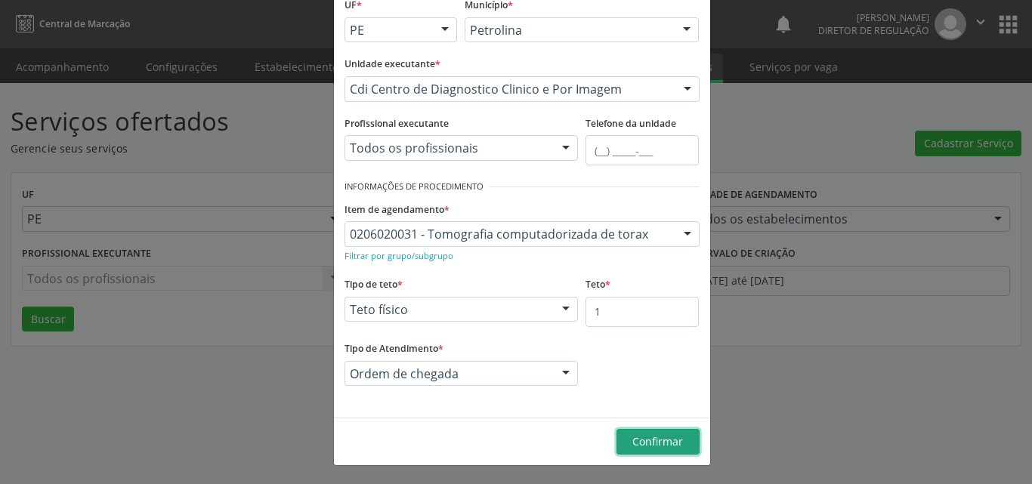
click at [658, 438] on span "Confirmar" at bounding box center [658, 442] width 51 height 14
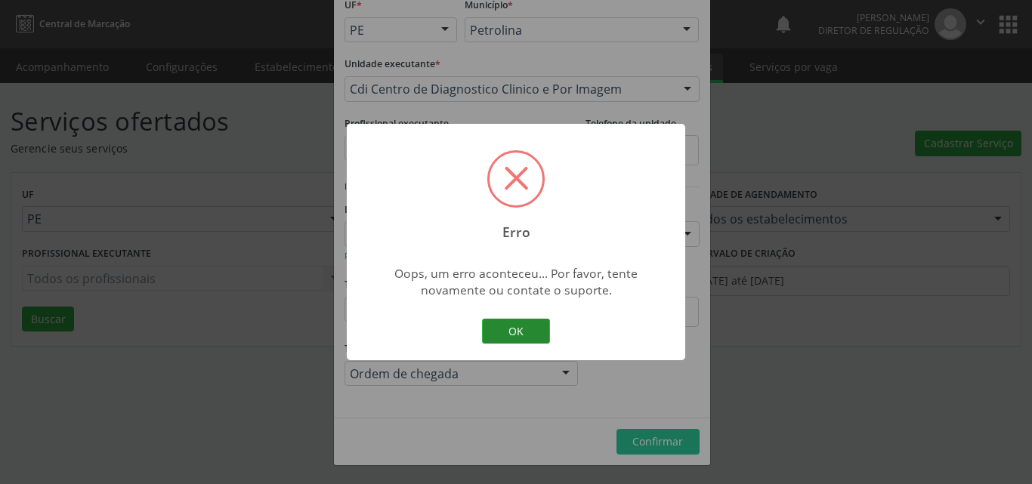
click at [546, 328] on button "OK" at bounding box center [516, 332] width 68 height 26
